Goal: Task Accomplishment & Management: Use online tool/utility

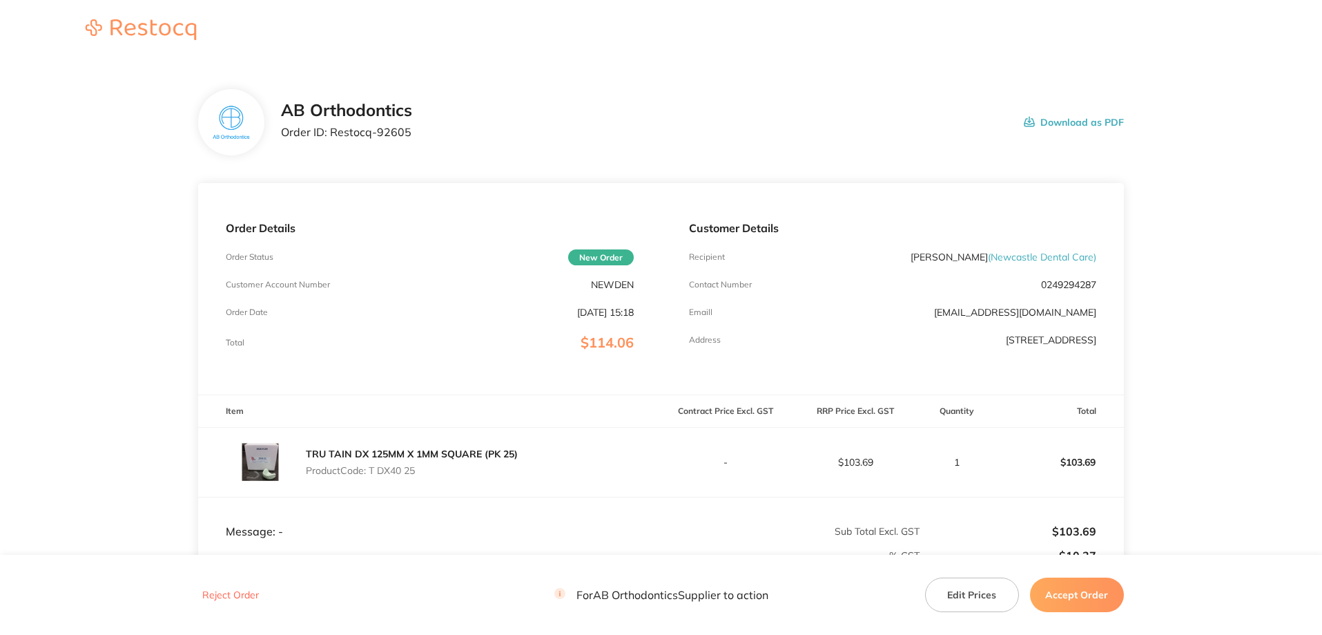
click at [1074, 590] on button "Accept Order" at bounding box center [1077, 594] width 94 height 35
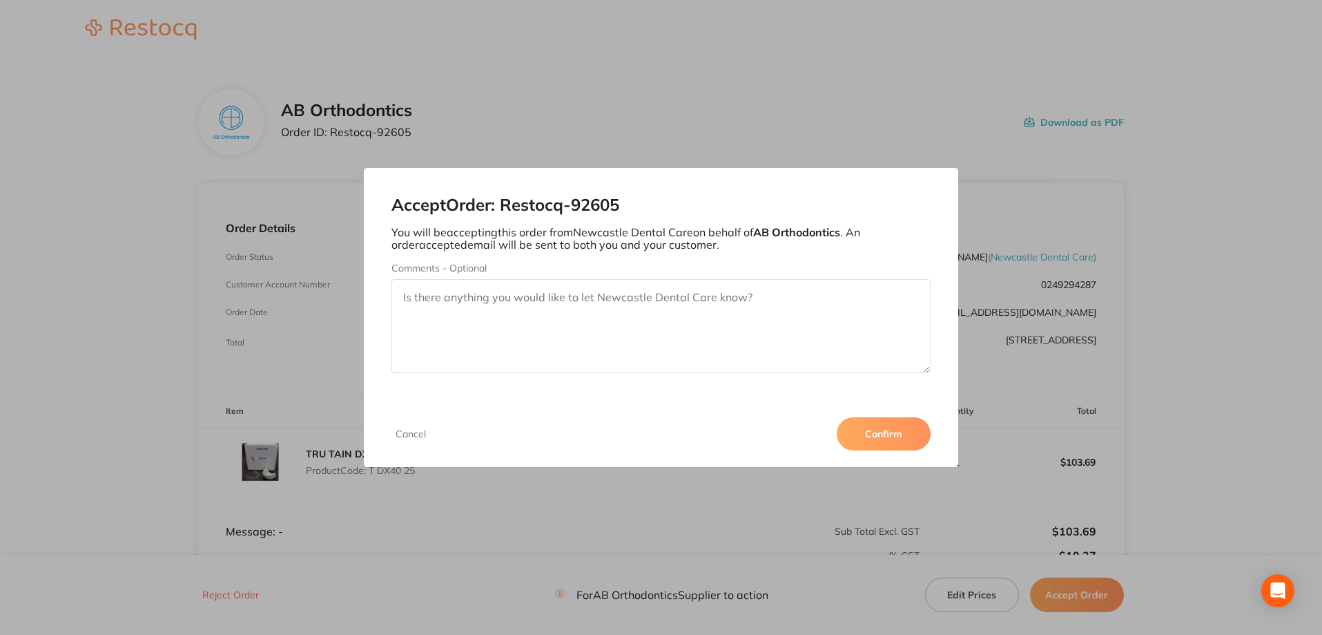
click at [706, 292] on textarea "Comments - Optional" at bounding box center [662, 326] width 540 height 94
type textarea "Thank you for your order :)"
click at [896, 442] on button "Confirm" at bounding box center [884, 433] width 94 height 33
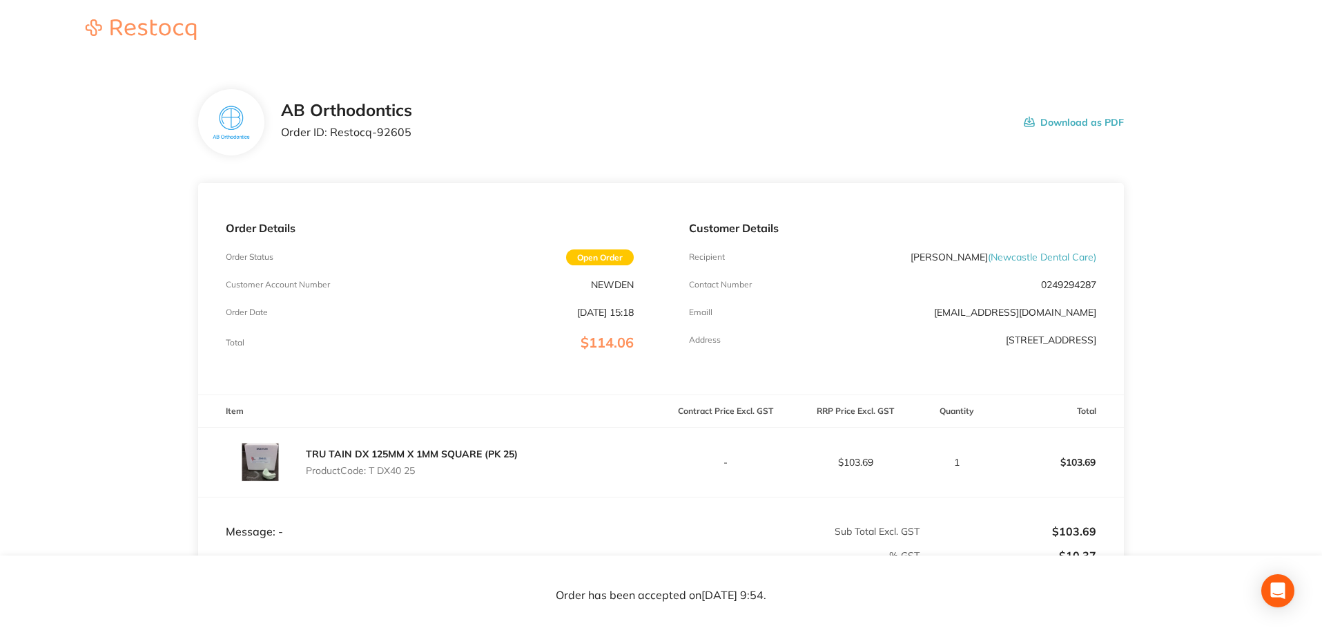
click at [828, 91] on div "AB Orthodontics Order ID: Restocq- 92605 Download as PDF" at bounding box center [661, 122] width 926 height 66
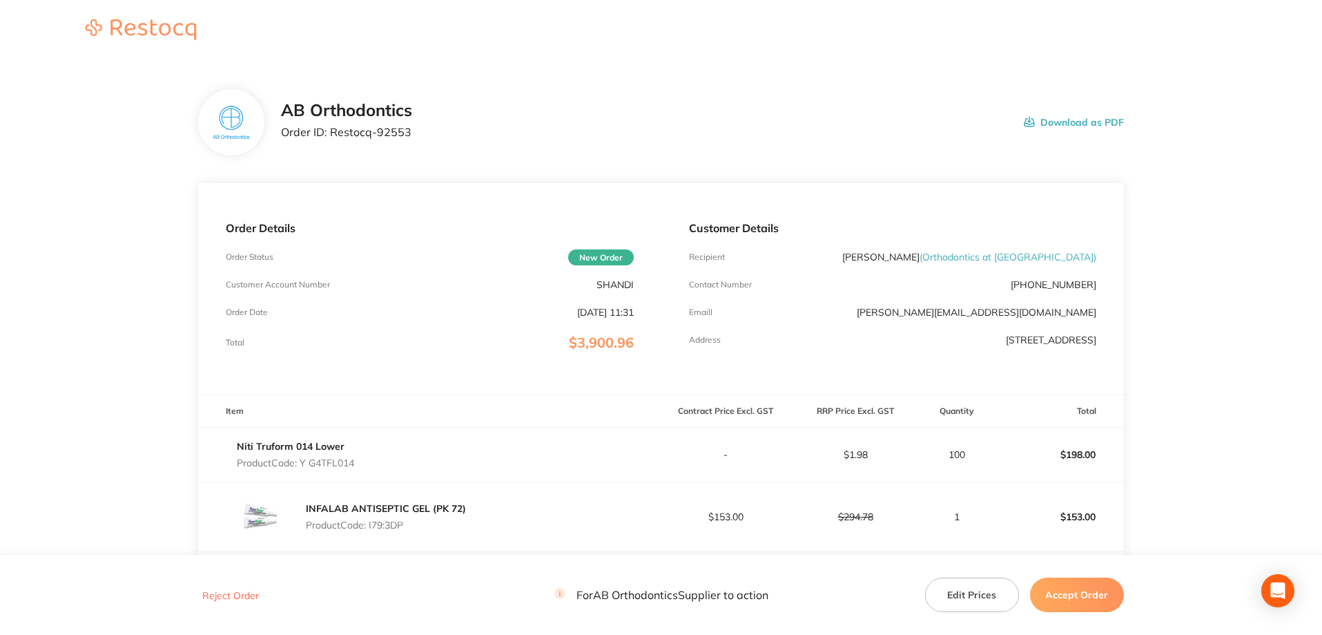
drag, startPoint x: 1079, startPoint y: 595, endPoint x: 1065, endPoint y: 588, distance: 15.1
click at [1076, 596] on button "Accept Order" at bounding box center [1077, 594] width 94 height 35
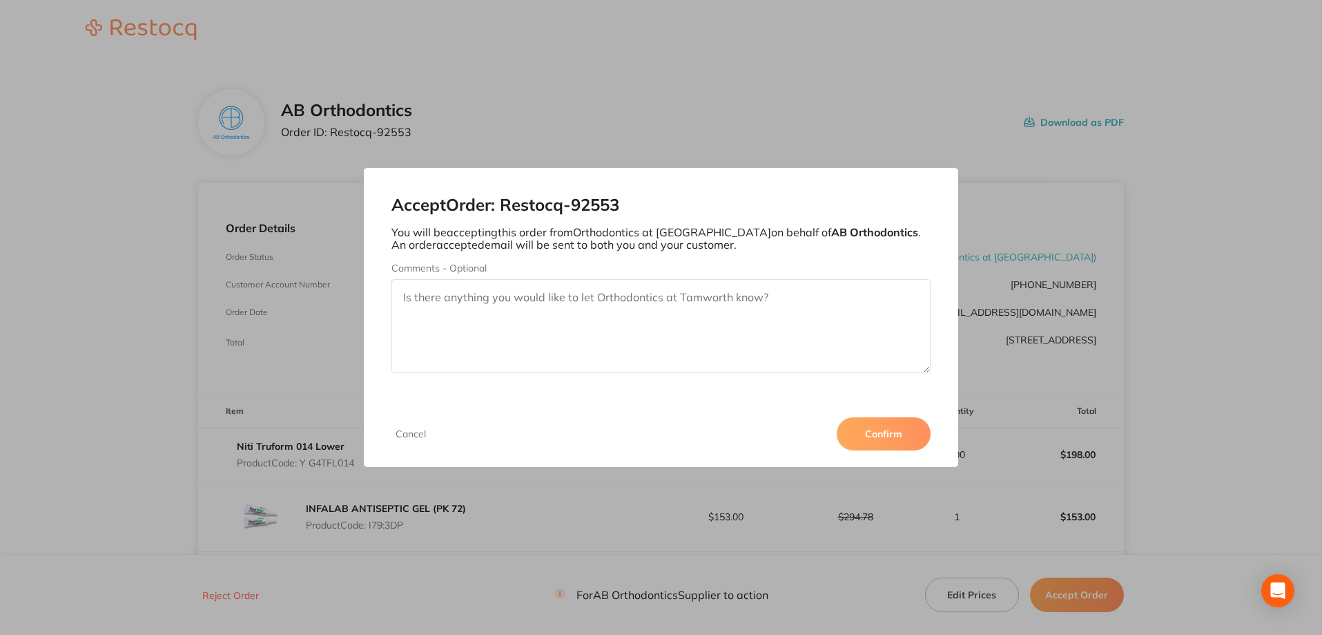
click at [510, 302] on textarea "Comments - Optional" at bounding box center [662, 326] width 540 height 94
type textarea "Thank you for your order."
click at [863, 432] on button "Confirm" at bounding box center [884, 433] width 94 height 33
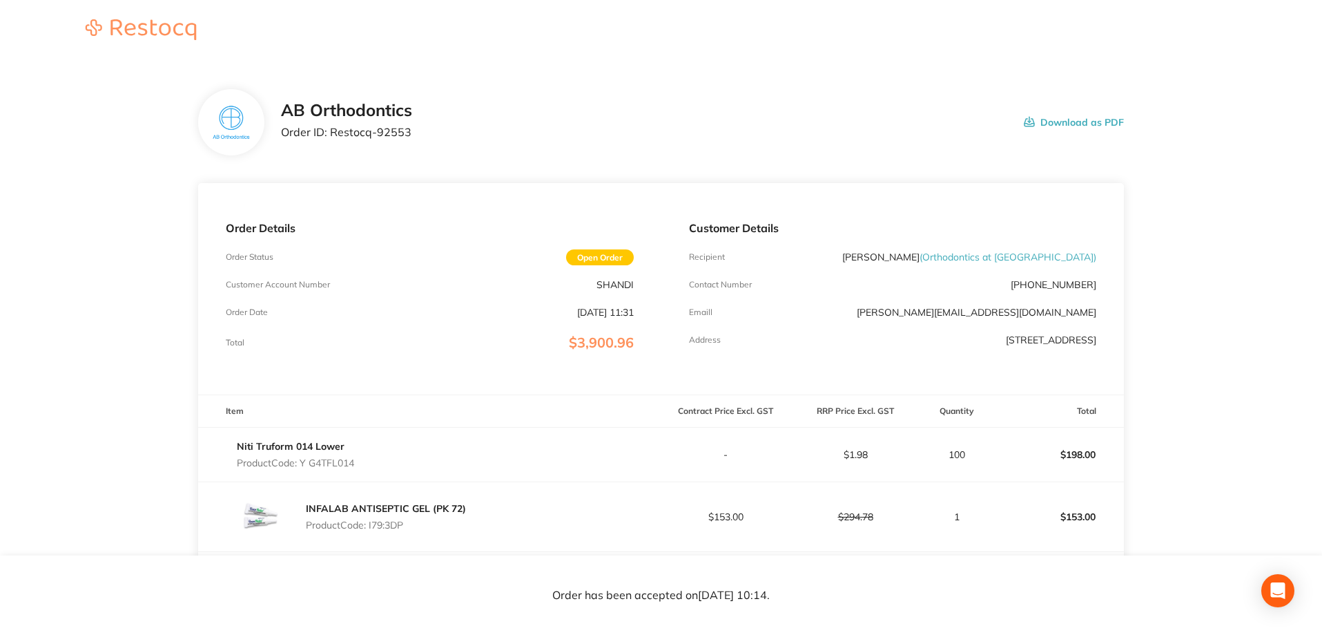
click at [838, 90] on div "AB Orthodontics Order ID: Restocq- 92553 Download as PDF" at bounding box center [661, 122] width 926 height 66
